Goal: Information Seeking & Learning: Learn about a topic

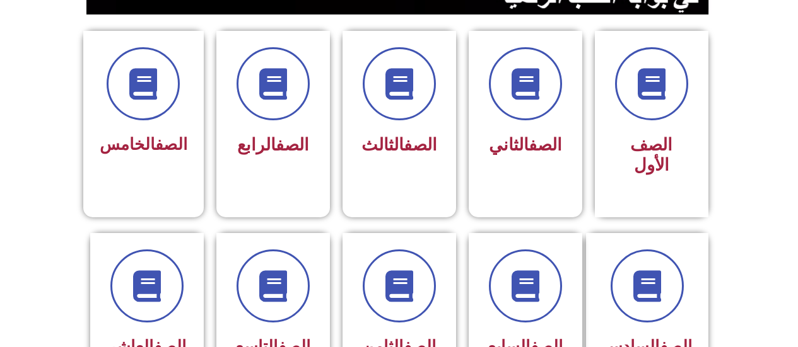
scroll to position [395, 0]
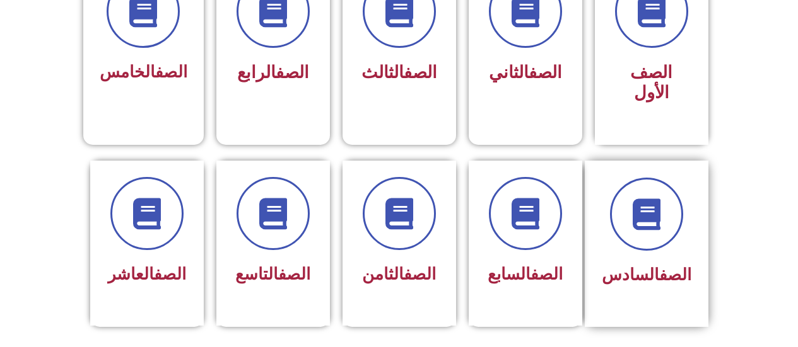
click at [623, 274] on div "الصف السادس" at bounding box center [646, 244] width 124 height 166
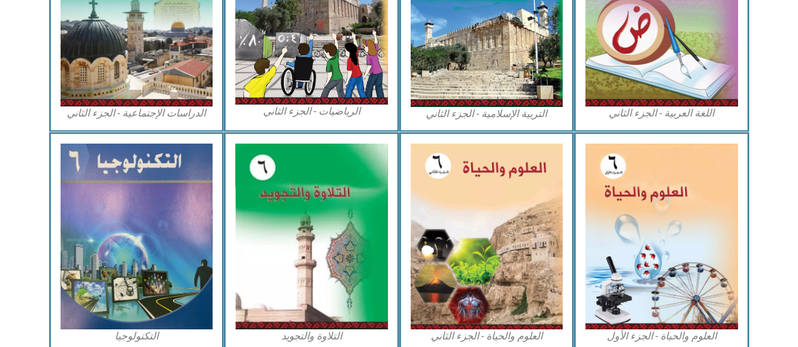
scroll to position [777, 0]
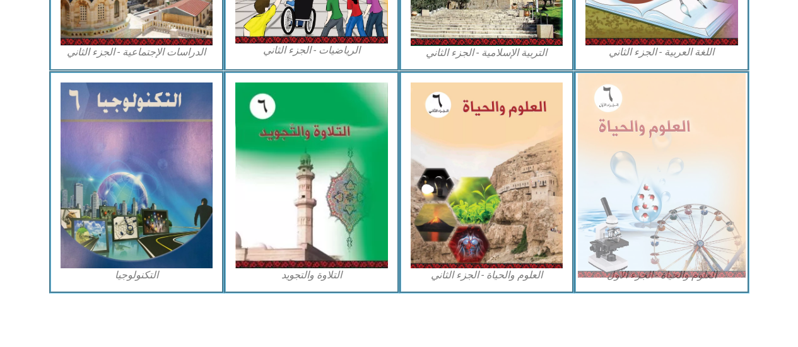
click at [668, 187] on img at bounding box center [662, 175] width 168 height 204
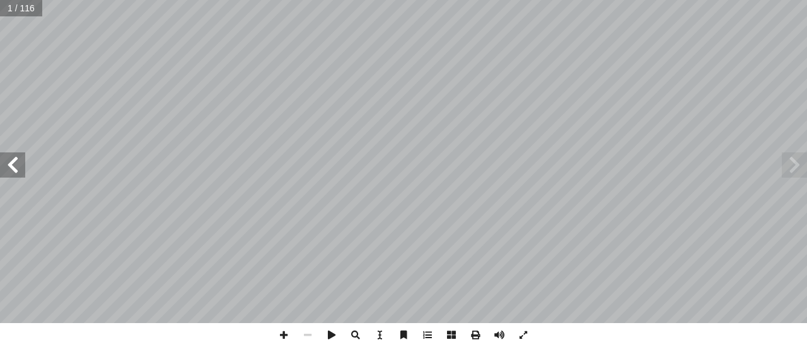
click at [10, 153] on div "العلوم والحياة [PERSON_NAME] أ ا ّ فريق الـت بو هلال أ . سناء � أ � ) ً قا ّ لب…" at bounding box center [403, 161] width 807 height 323
click at [11, 154] on span at bounding box center [12, 165] width 25 height 25
click at [6, 166] on span at bounding box center [12, 165] width 25 height 25
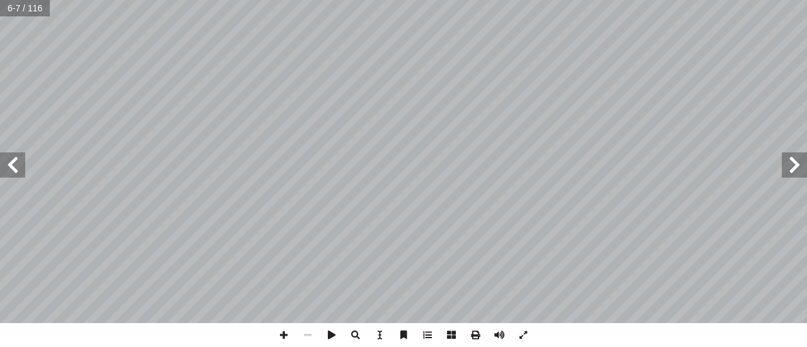
click at [6, 163] on span at bounding box center [12, 165] width 25 height 25
click at [6, 161] on span at bounding box center [12, 165] width 25 height 25
click at [1, 144] on div "2 قيقـة؟ ّ ـة الد ّ - ما الـكائـنـات الـحي ُ دة ْ ح َ الو ولــى ُ الأ قيقة ّ ة …" at bounding box center [403, 161] width 807 height 323
click at [8, 160] on span at bounding box center [12, 165] width 25 height 25
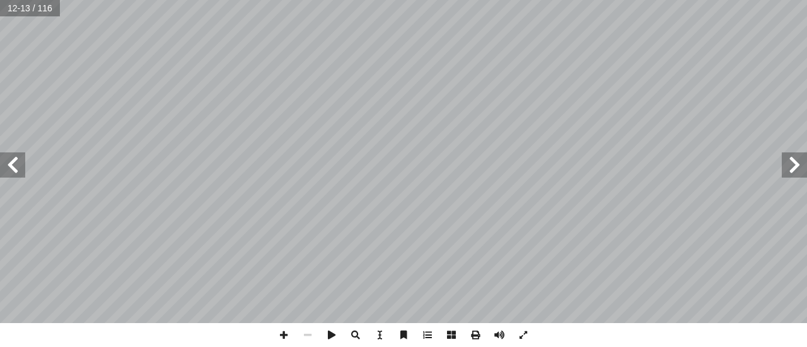
click at [8, 160] on span at bounding box center [12, 165] width 25 height 25
click at [8, 157] on span at bounding box center [12, 165] width 25 height 25
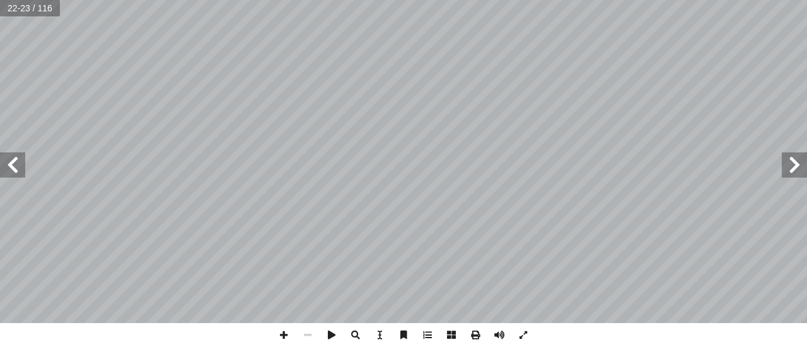
click at [8, 157] on span at bounding box center [12, 165] width 25 height 25
click at [795, 167] on span at bounding box center [794, 165] width 25 height 25
click at [789, 162] on span at bounding box center [794, 165] width 25 height 25
click at [789, 160] on span at bounding box center [794, 165] width 25 height 25
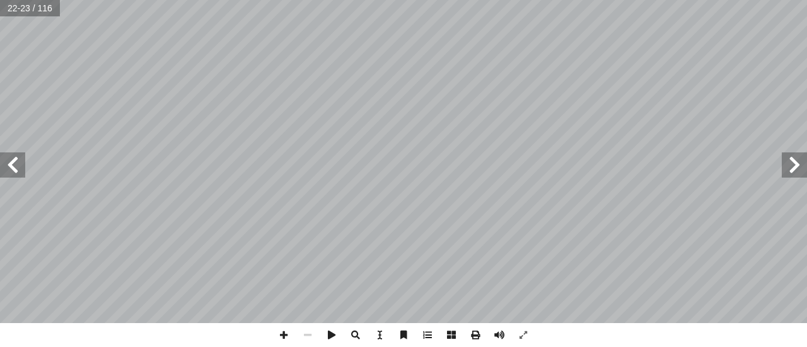
click at [18, 175] on span at bounding box center [12, 165] width 25 height 25
click at [281, 340] on span at bounding box center [284, 335] width 24 height 24
click at [281, 328] on span at bounding box center [284, 335] width 24 height 24
click at [307, 327] on span at bounding box center [308, 335] width 24 height 24
click at [286, 329] on span at bounding box center [284, 335] width 24 height 24
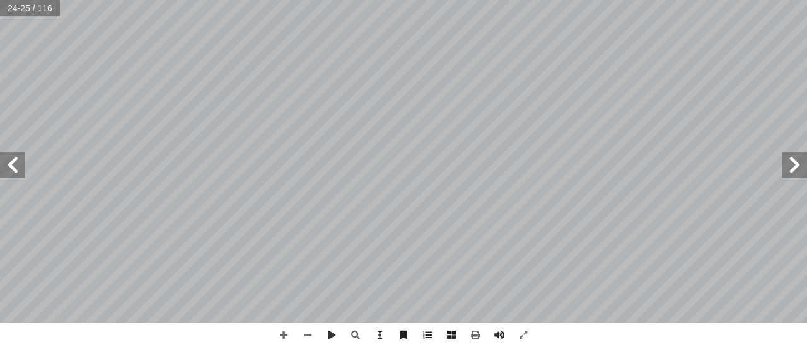
click at [330, 115] on html "الصفحة الرئيسية الصف الأول الصف الثاني الصف الثالث الصف الرابع الصف الخامس الصف…" at bounding box center [403, 57] width 807 height 115
click at [306, 334] on span at bounding box center [308, 335] width 24 height 24
click at [284, 334] on span at bounding box center [284, 335] width 24 height 24
click at [17, 161] on span at bounding box center [12, 165] width 25 height 25
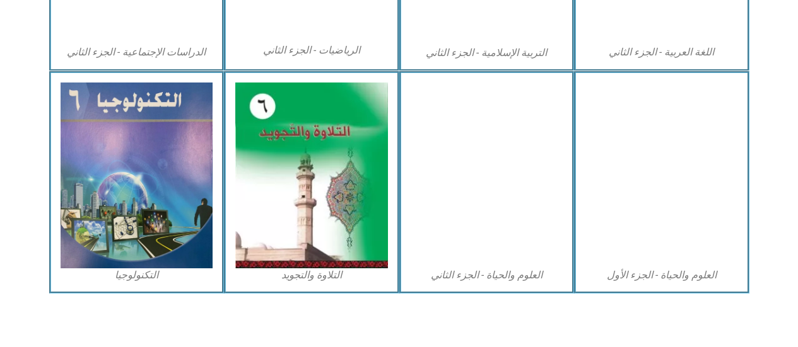
scroll to position [714, 0]
